Goal: Transaction & Acquisition: Purchase product/service

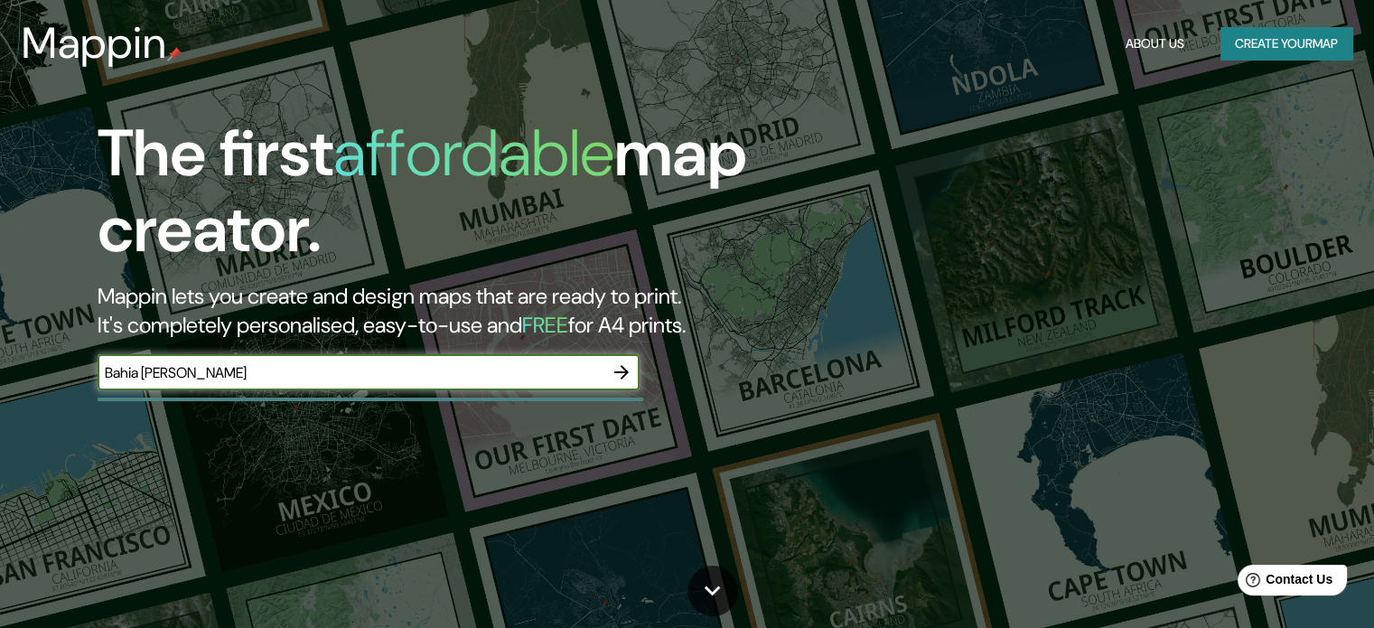
type input "Bahia [PERSON_NAME]"
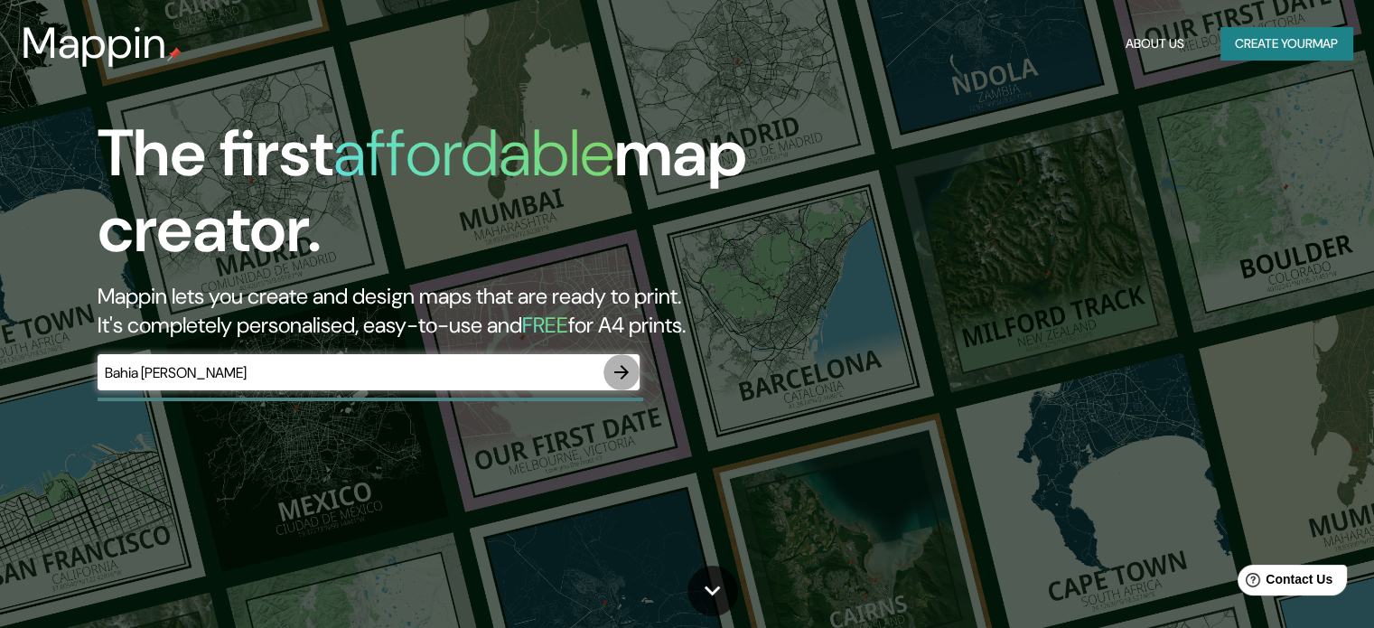
click at [614, 371] on icon "button" at bounding box center [621, 372] width 14 height 14
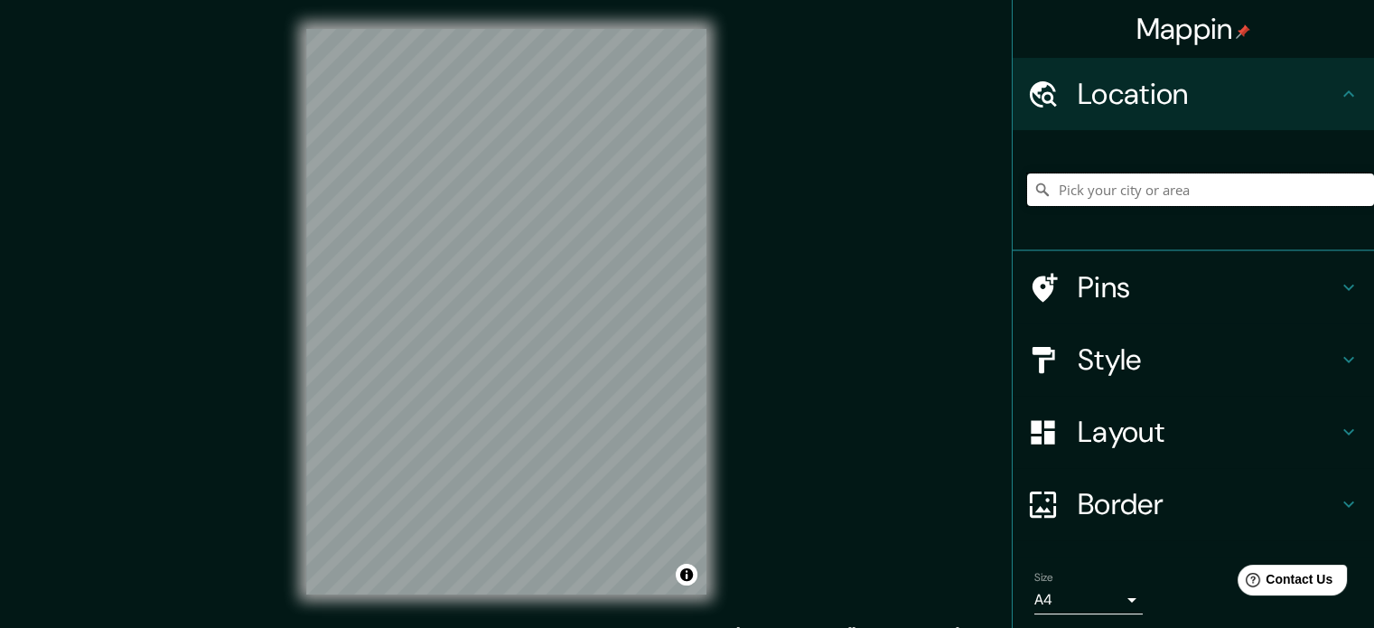
click at [1150, 198] on input "Pick your city or area" at bounding box center [1200, 189] width 347 height 33
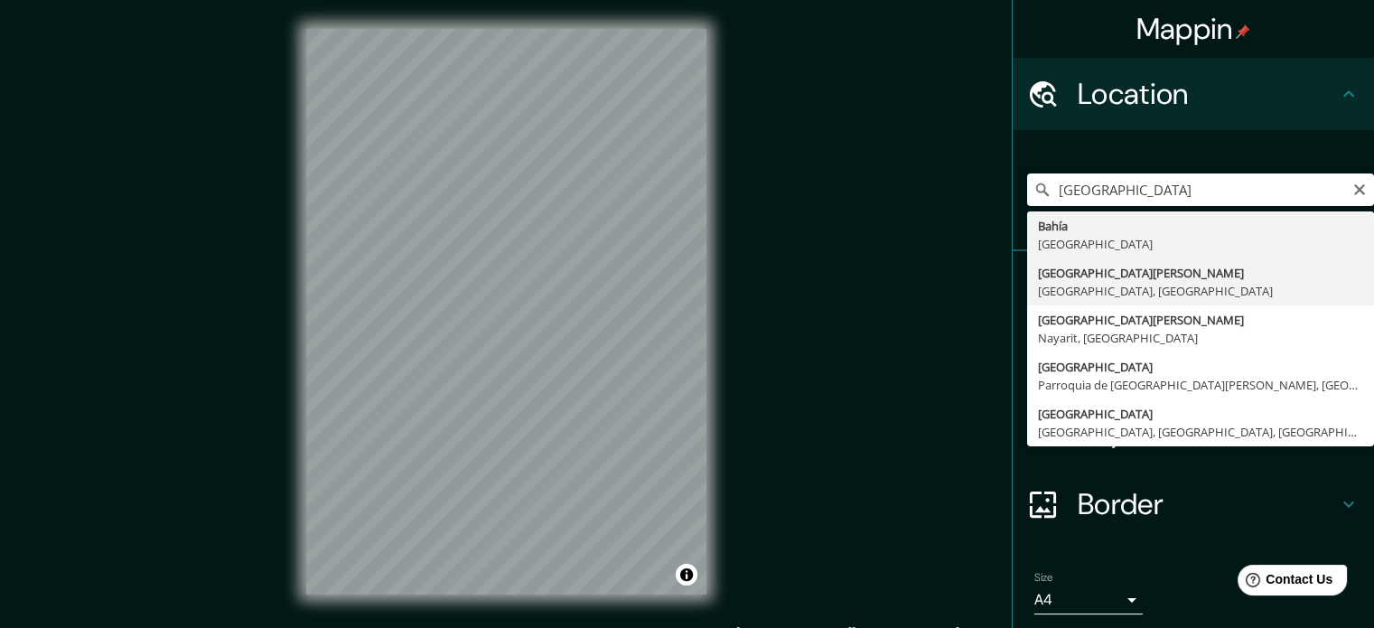
type input "[GEOGRAPHIC_DATA][PERSON_NAME], [GEOGRAPHIC_DATA], [GEOGRAPHIC_DATA]"
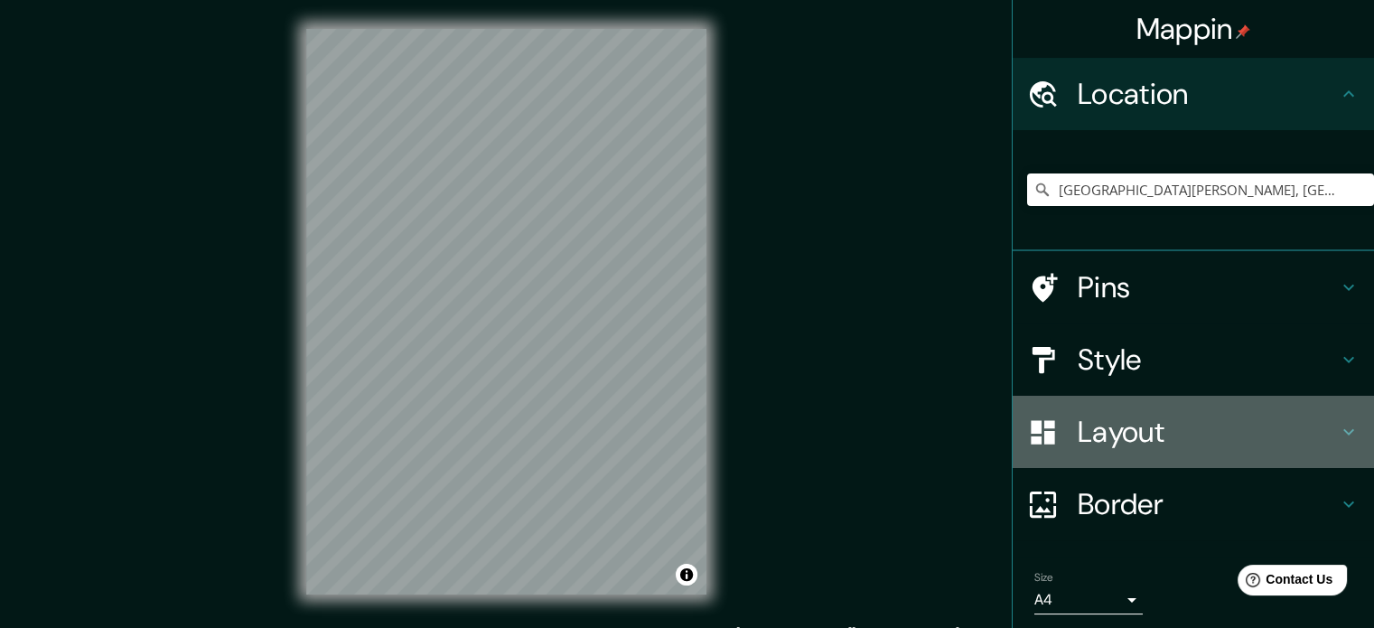
click at [1345, 446] on div "Layout" at bounding box center [1193, 432] width 361 height 72
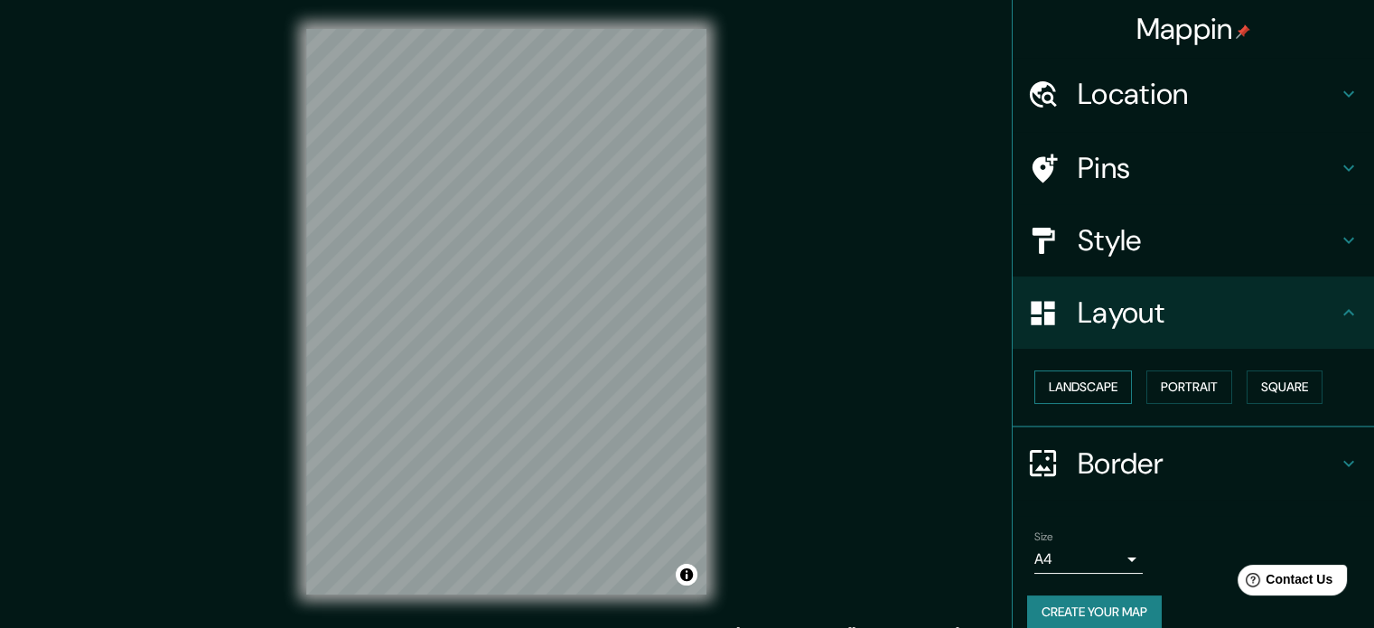
click at [1061, 370] on button "Landscape" at bounding box center [1083, 386] width 98 height 33
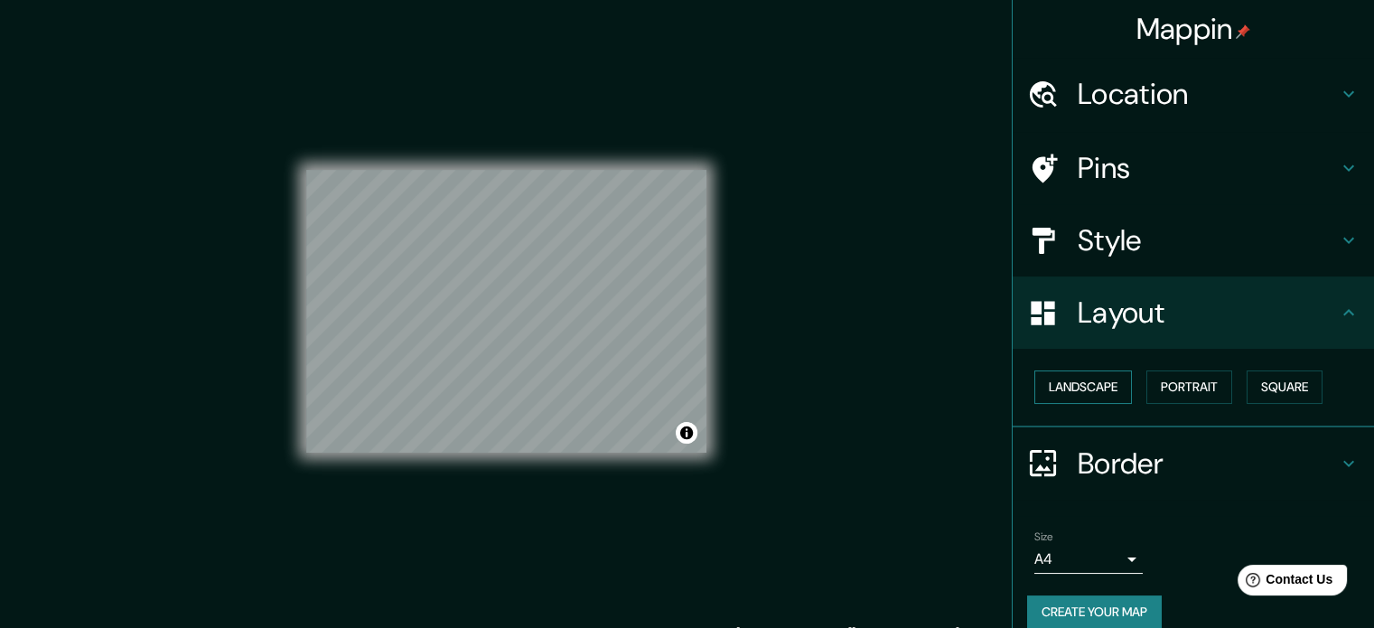
click at [1061, 370] on button "Landscape" at bounding box center [1083, 386] width 98 height 33
click at [1169, 393] on button "Portrait" at bounding box center [1189, 386] width 86 height 33
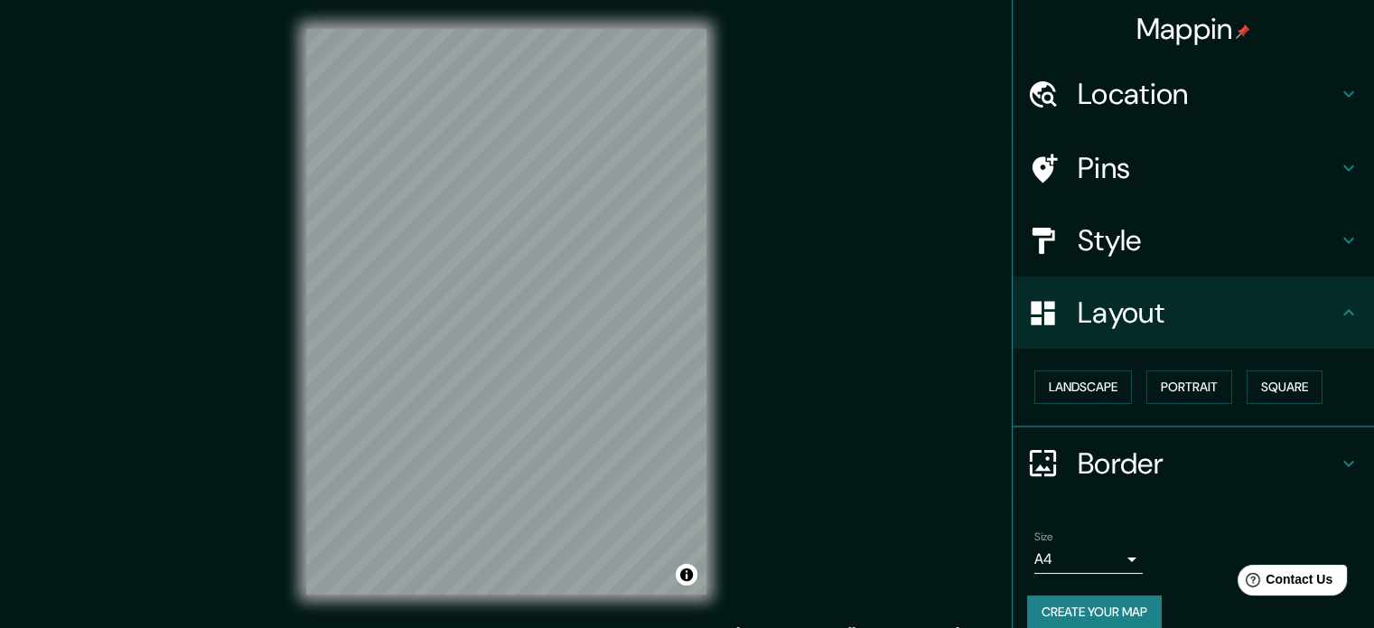
click at [1229, 442] on div "Border" at bounding box center [1193, 463] width 361 height 72
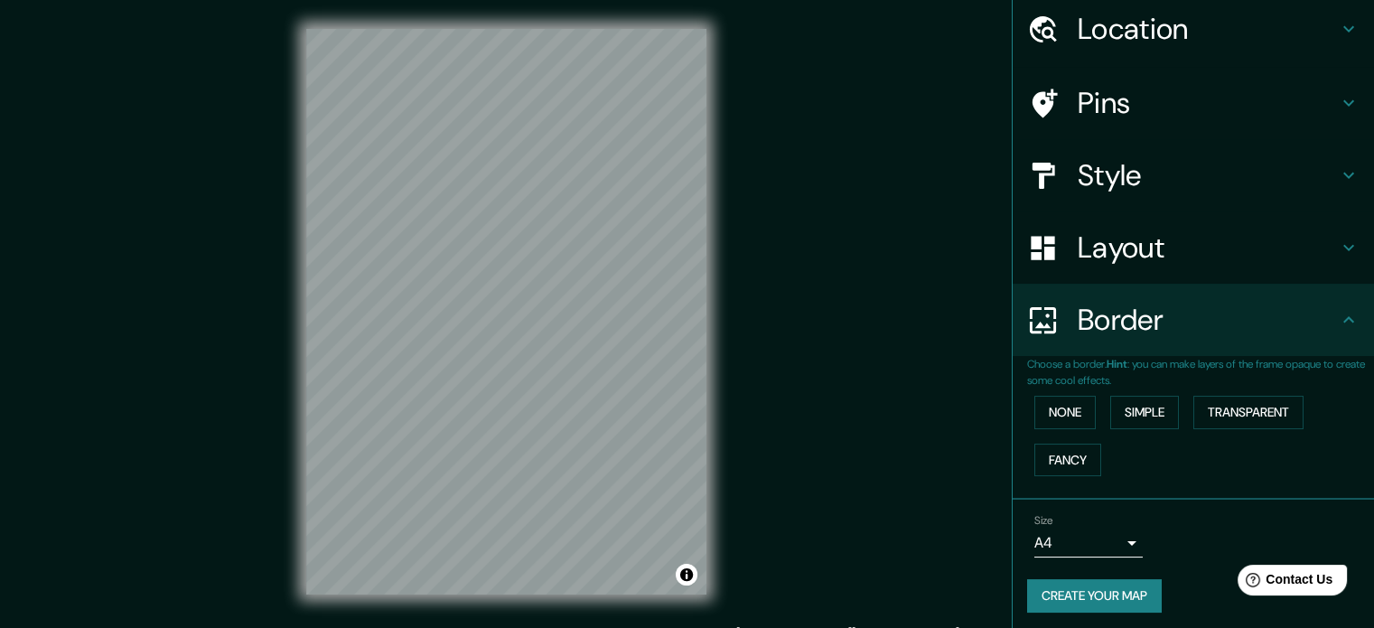
scroll to position [69, 0]
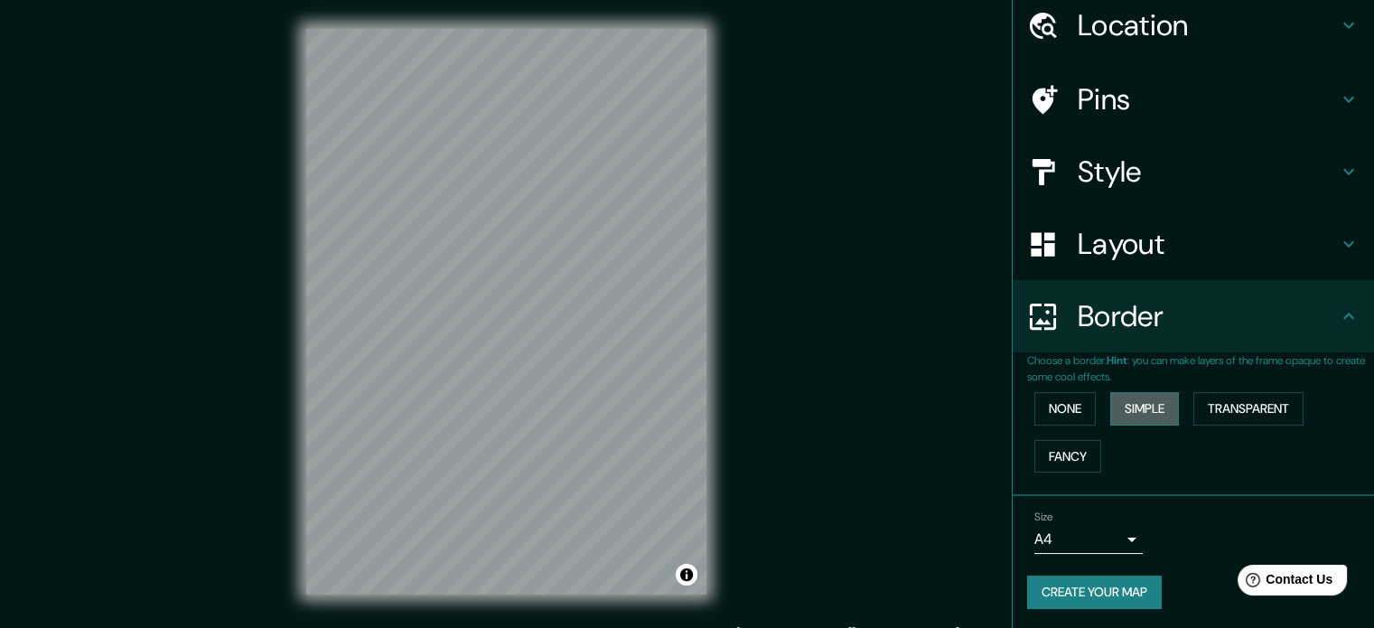
click at [1113, 407] on button "Simple" at bounding box center [1144, 408] width 69 height 33
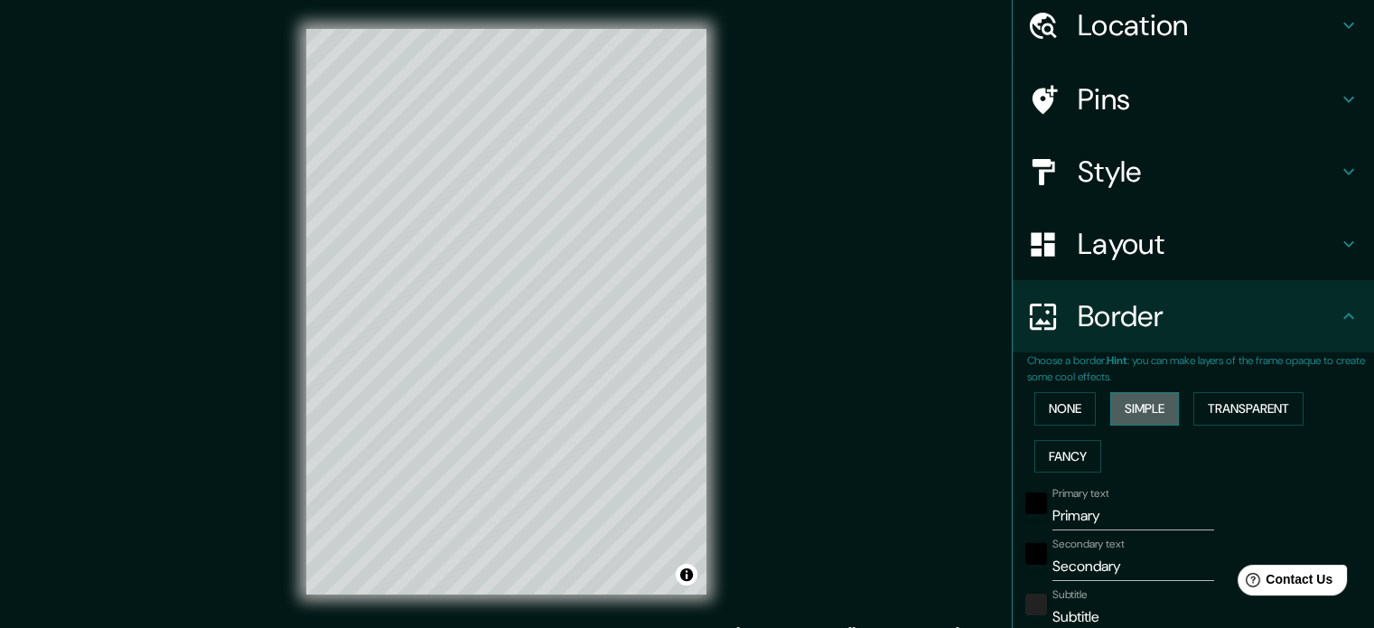
click at [1113, 407] on button "Simple" at bounding box center [1144, 408] width 69 height 33
type input "177"
type input "35"
click at [1034, 400] on button "None" at bounding box center [1064, 408] width 61 height 33
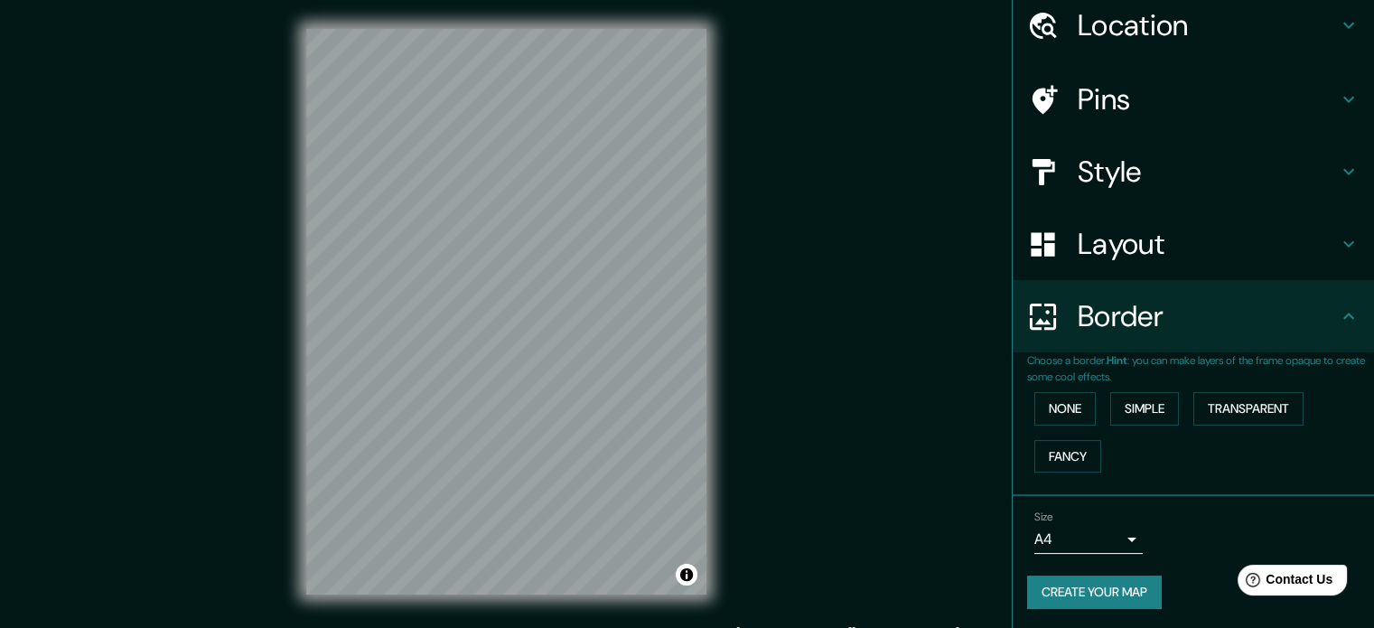
click at [1194, 139] on div "Style" at bounding box center [1193, 172] width 361 height 72
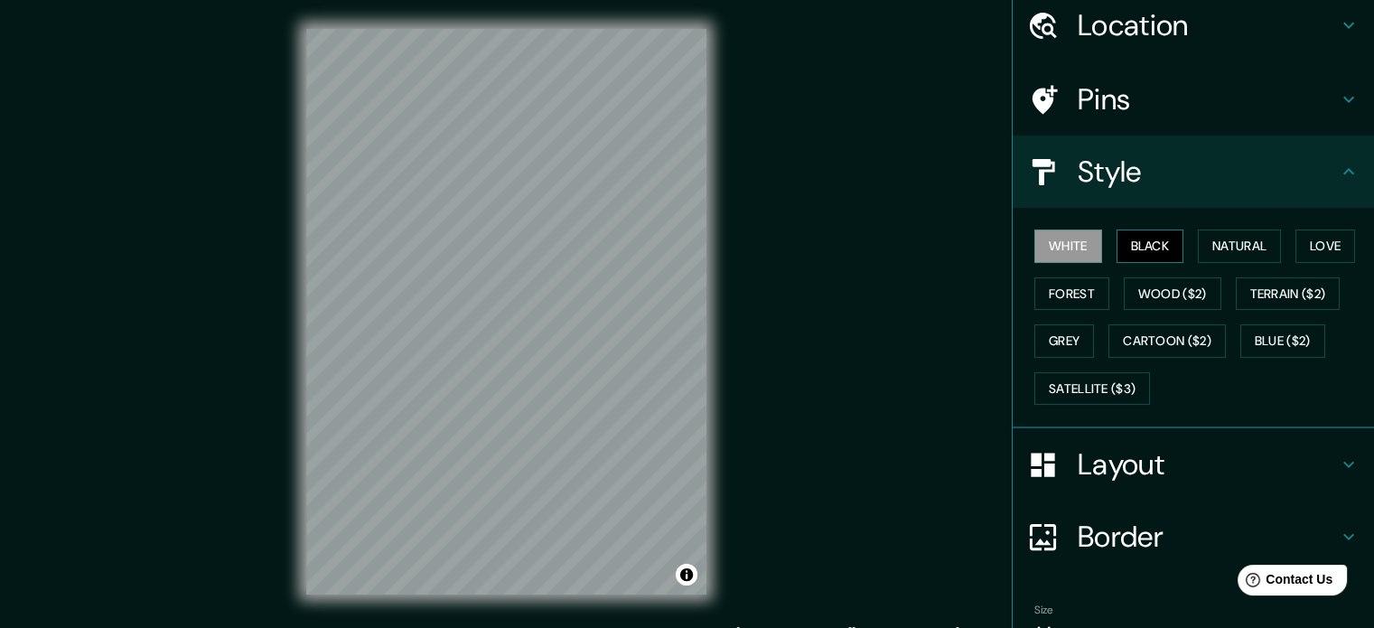
click at [1135, 257] on button "Black" at bounding box center [1151, 245] width 68 height 33
click at [1077, 253] on button "White" at bounding box center [1068, 245] width 68 height 33
drag, startPoint x: 757, startPoint y: 369, endPoint x: 762, endPoint y: 349, distance: 20.4
click at [759, 369] on div "Mappin Location [GEOGRAPHIC_DATA][PERSON_NAME], [GEOGRAPHIC_DATA], [GEOGRAPHIC_…" at bounding box center [687, 326] width 1374 height 652
click at [958, 551] on div "Mappin Location [GEOGRAPHIC_DATA][PERSON_NAME], [GEOGRAPHIC_DATA], [GEOGRAPHIC_…" at bounding box center [687, 326] width 1374 height 652
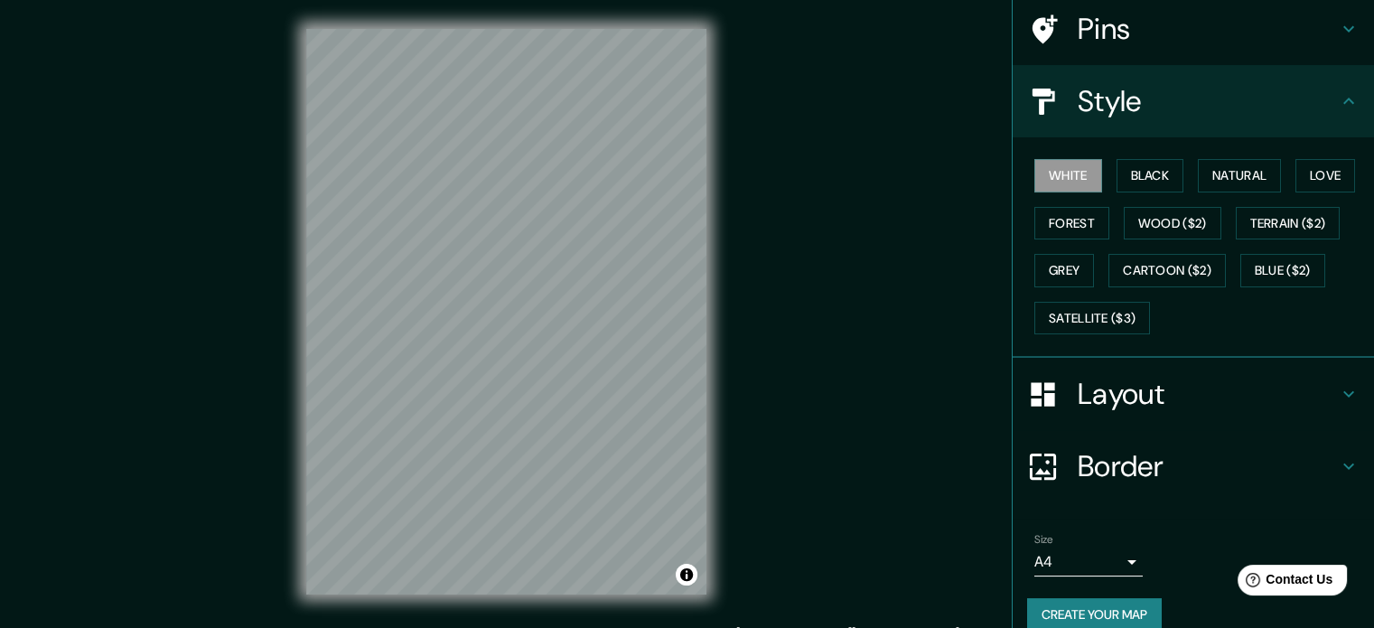
scroll to position [161, 0]
